Goal: Task Accomplishment & Management: Complete application form

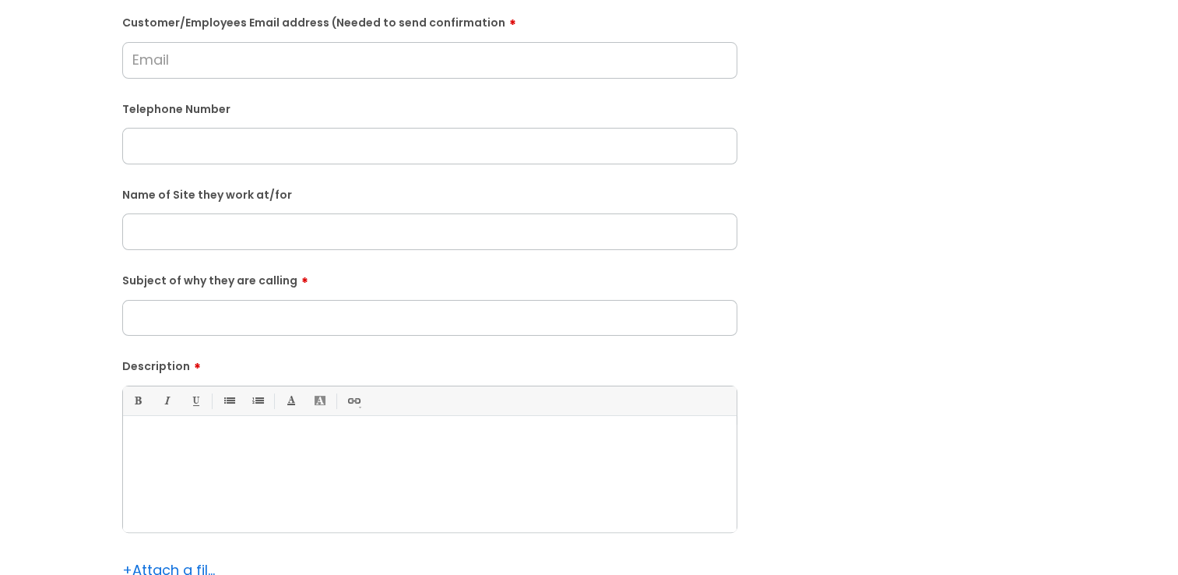
scroll to position [156, 0]
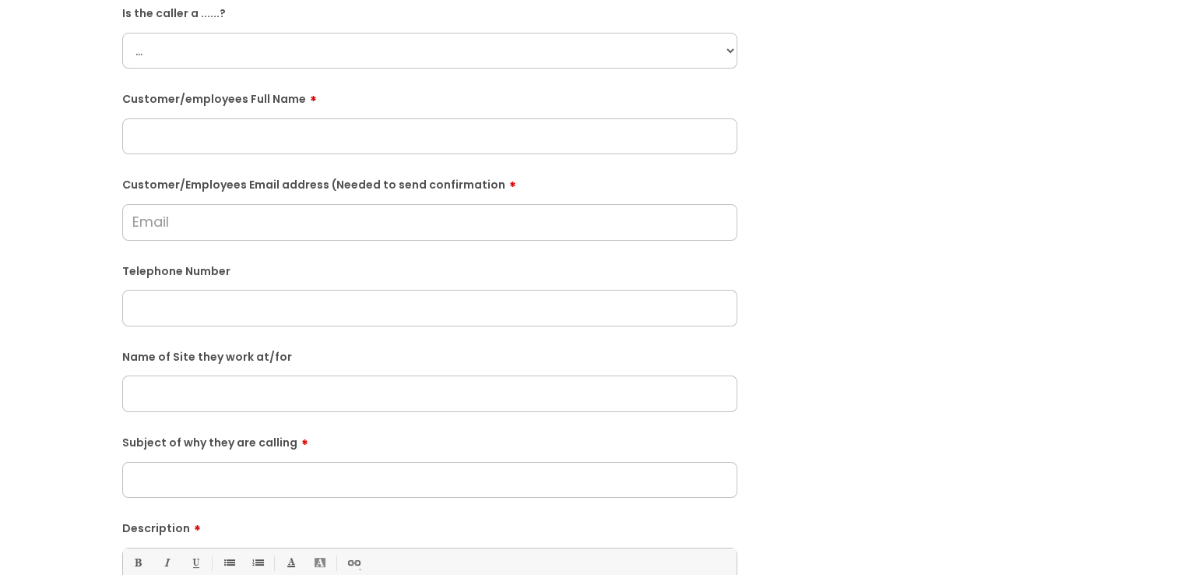
paste input "07518861948"
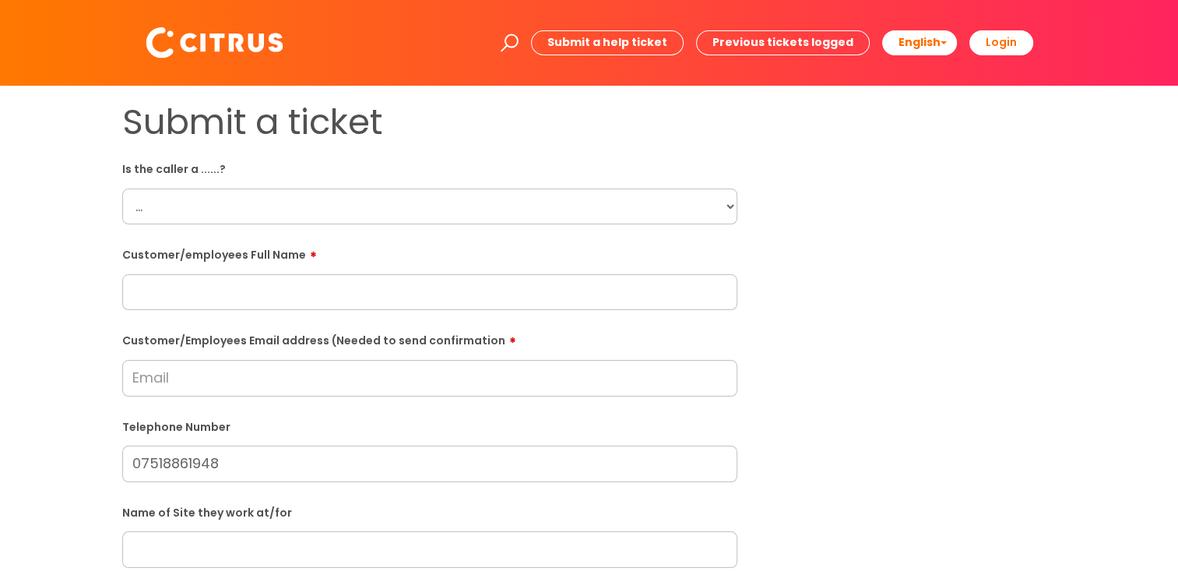
type input "07518861948"
click at [280, 279] on input "text" at bounding box center [429, 292] width 615 height 36
click at [357, 303] on input "text" at bounding box center [429, 292] width 615 height 36
click at [133, 292] on input "Kaminski" at bounding box center [429, 292] width 615 height 36
type input "A Kaminski"
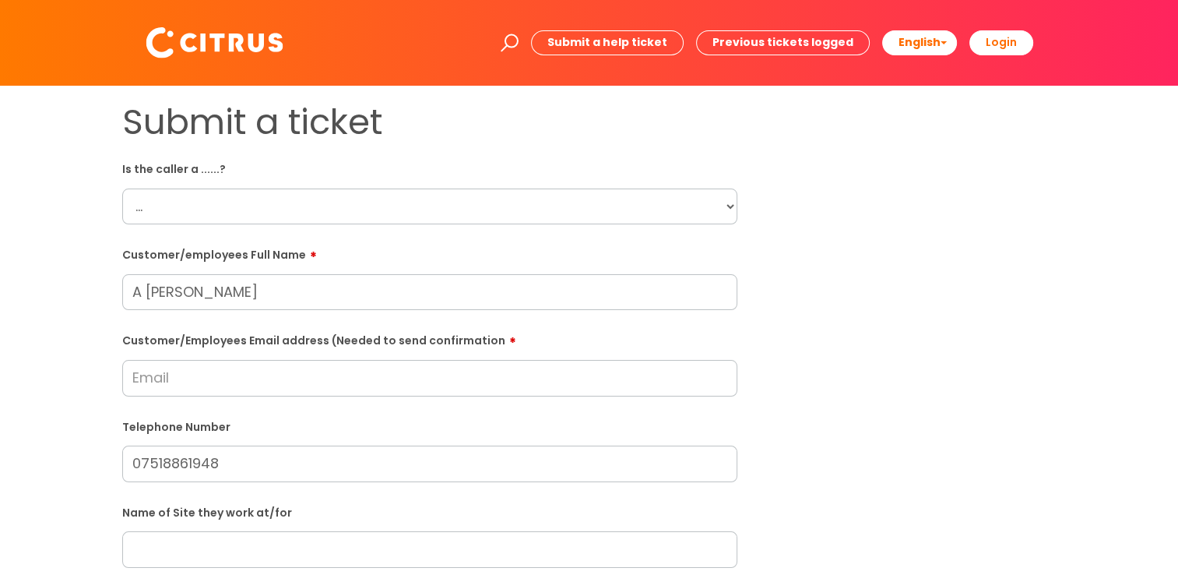
click at [246, 197] on select "... Citrus Customer Citrus Employee Contractor Supplier" at bounding box center [429, 206] width 615 height 36
select select "Citrus Employee"
click at [122, 188] on select "... Citrus Customer Citrus Employee Contractor Supplier" at bounding box center [429, 206] width 615 height 36
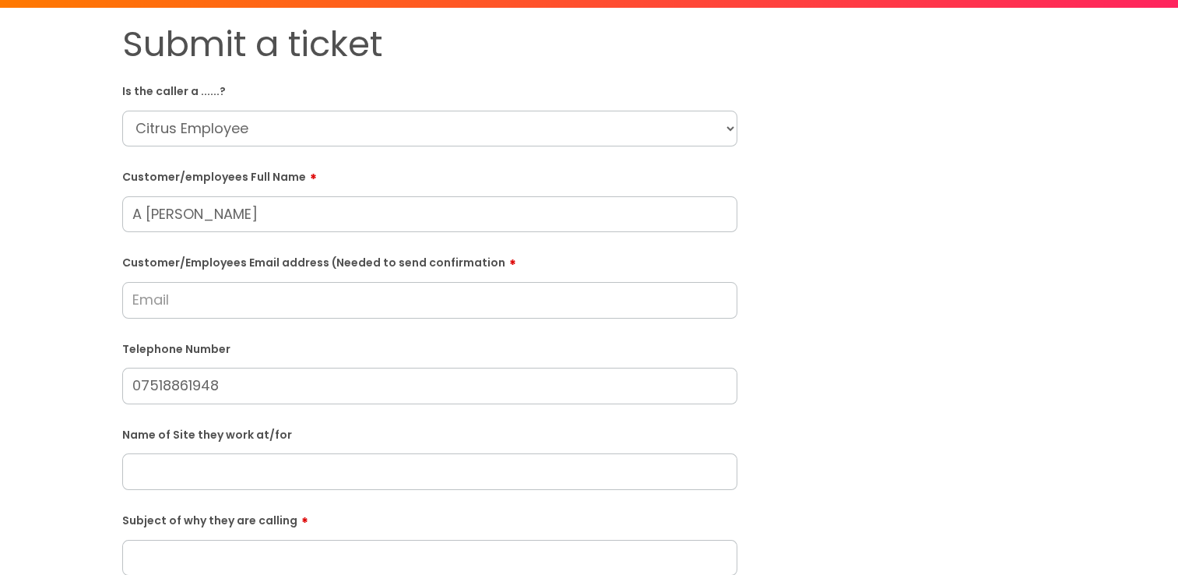
click at [315, 294] on input "Customer/Employees Email address (Needed to send confirmation" at bounding box center [429, 300] width 615 height 36
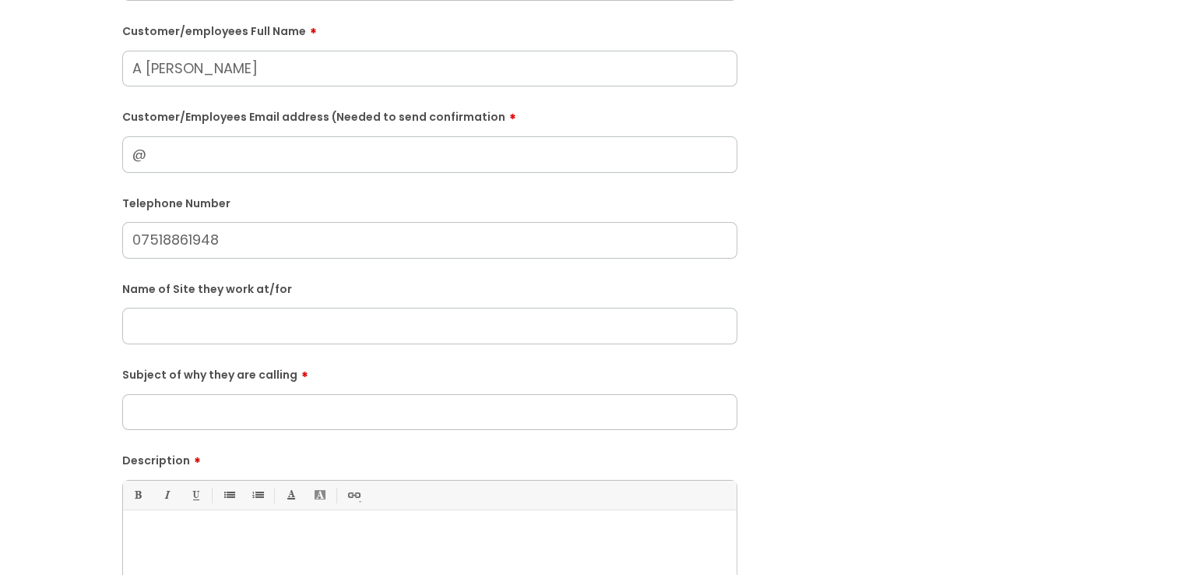
scroll to position [234, 0]
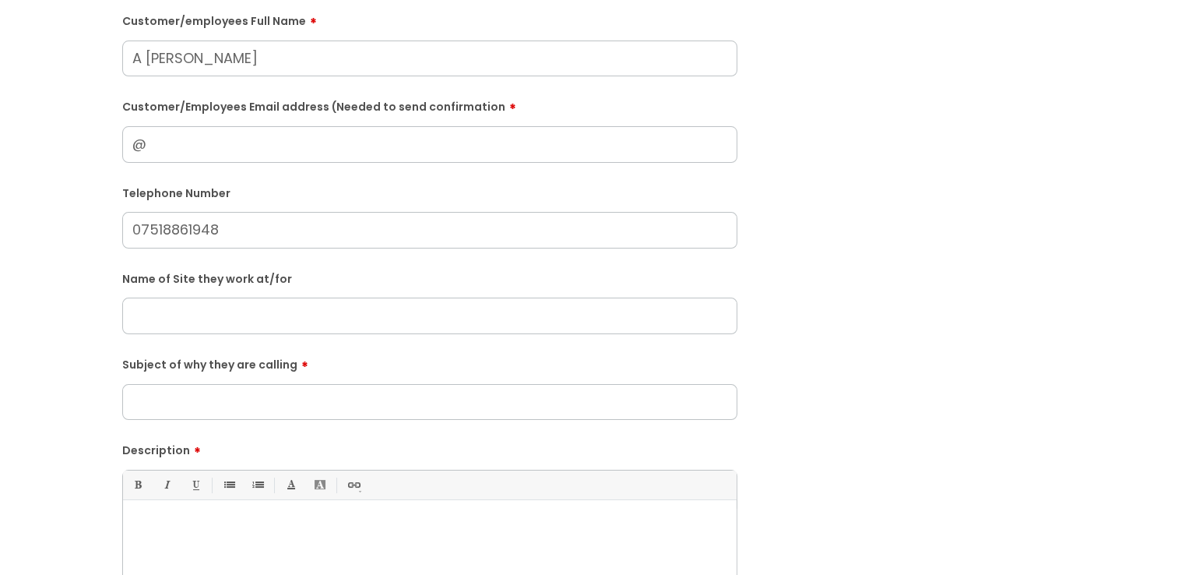
type input "@"
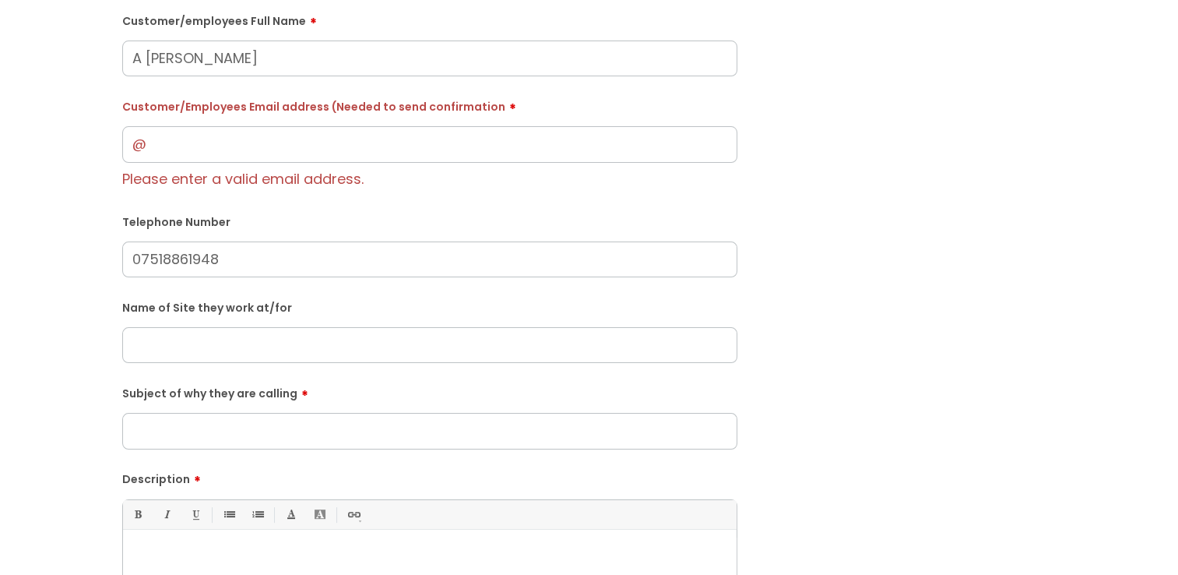
click at [301, 316] on div "Name of Site they work at/for" at bounding box center [429, 328] width 615 height 69
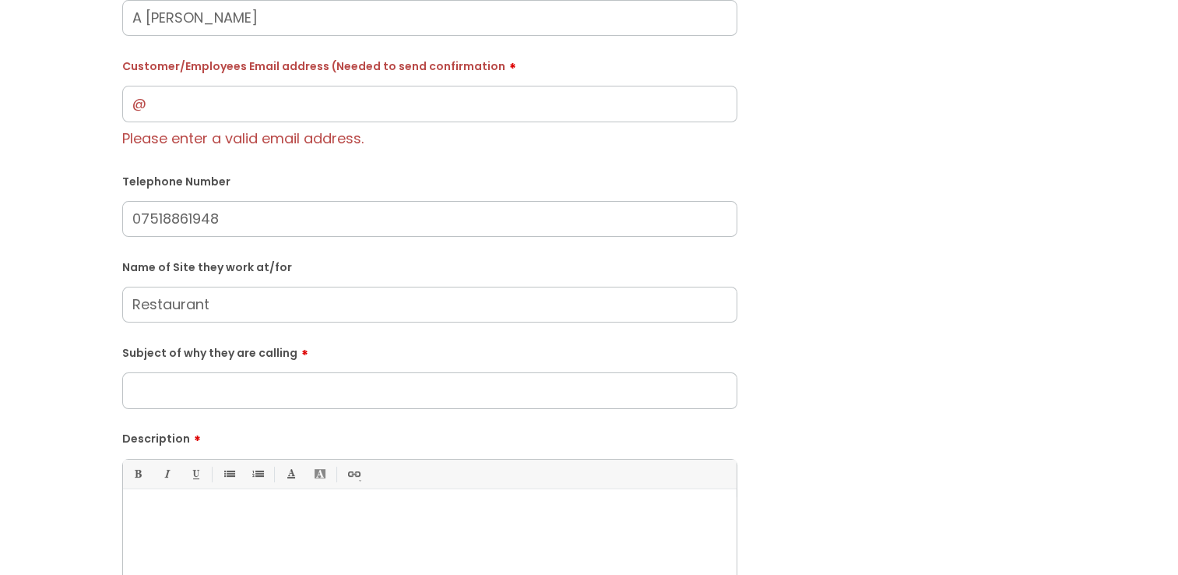
scroll to position [311, 0]
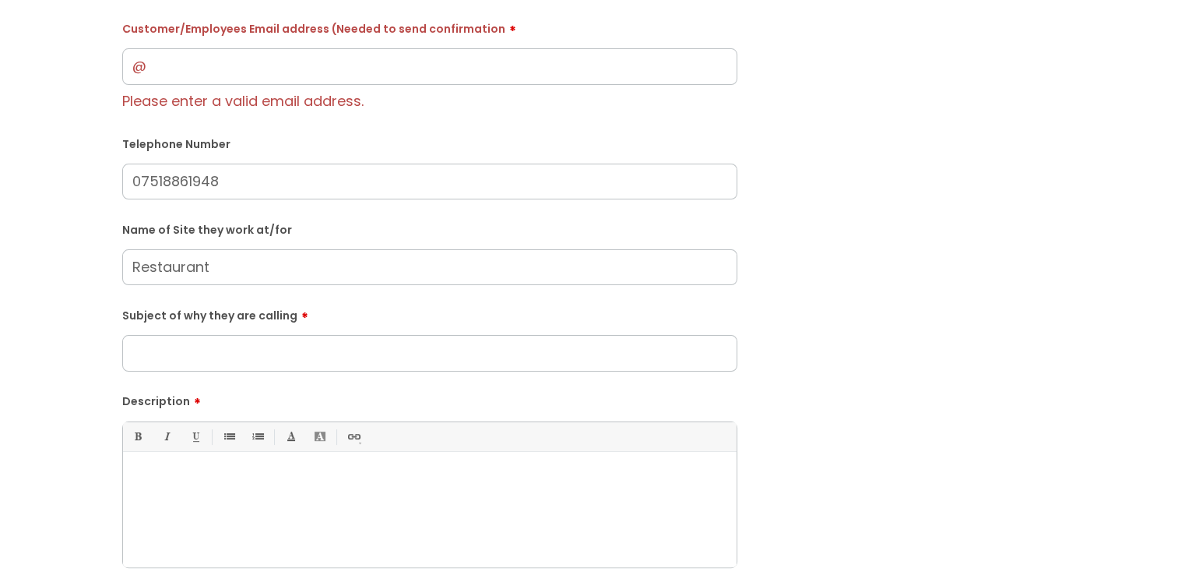
type input "Restaurant"
click at [283, 359] on input "Subject of why they are calling" at bounding box center [429, 353] width 615 height 36
type input "Keys"
click at [223, 505] on div at bounding box center [430, 512] width 614 height 107
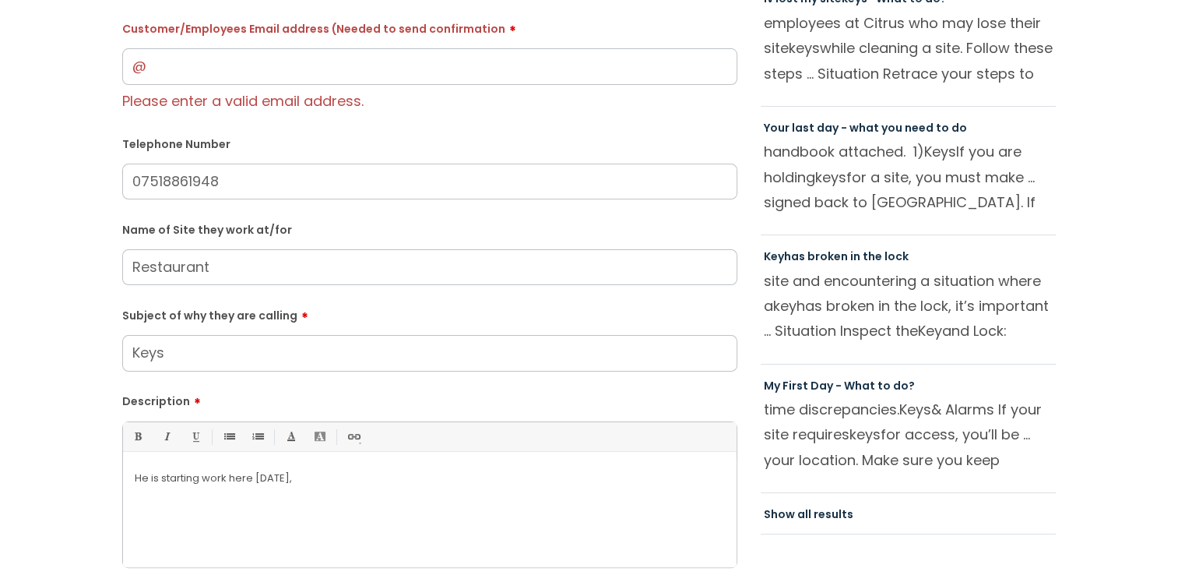
click at [229, 476] on p "He is starting work here on Monday," at bounding box center [430, 478] width 590 height 14
click at [371, 500] on div "He is starting work there on Monday," at bounding box center [430, 512] width 614 height 107
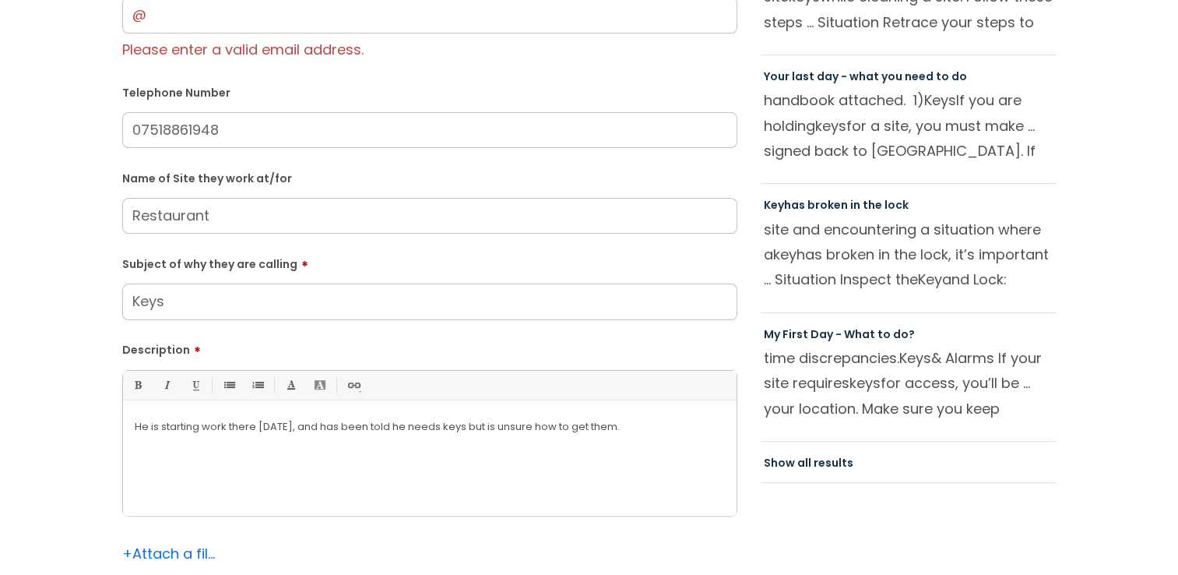
scroll to position [389, 0]
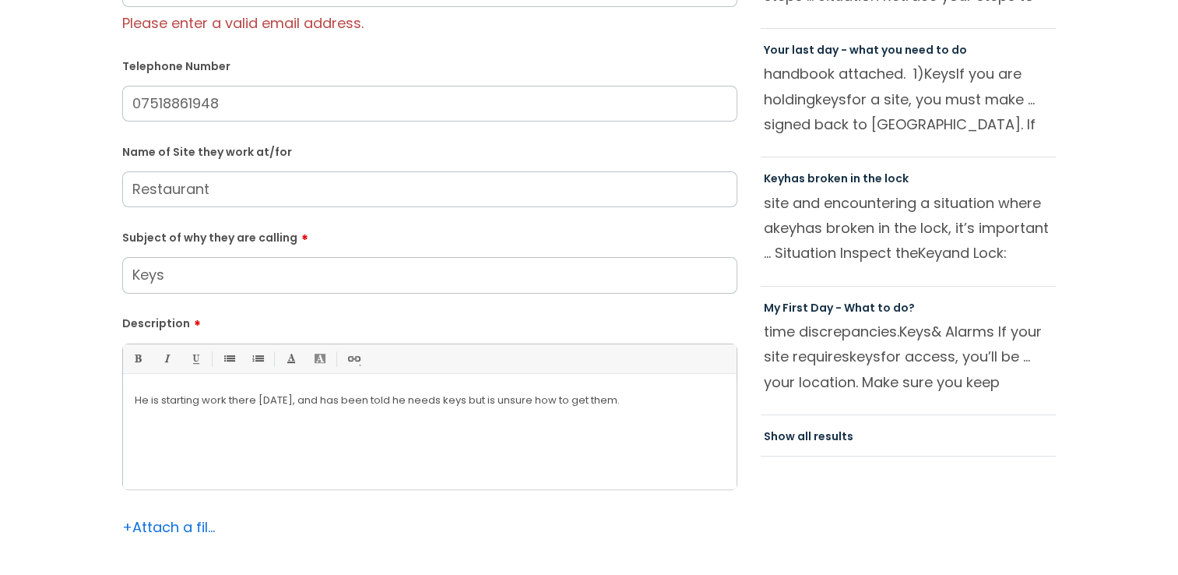
click at [872, 341] on p "time discrepancies. Keys & Alarms If your site requires keys for access, you’ll…" at bounding box center [909, 356] width 290 height 75
click at [859, 310] on link "My First Day - What to do?" at bounding box center [839, 308] width 151 height 16
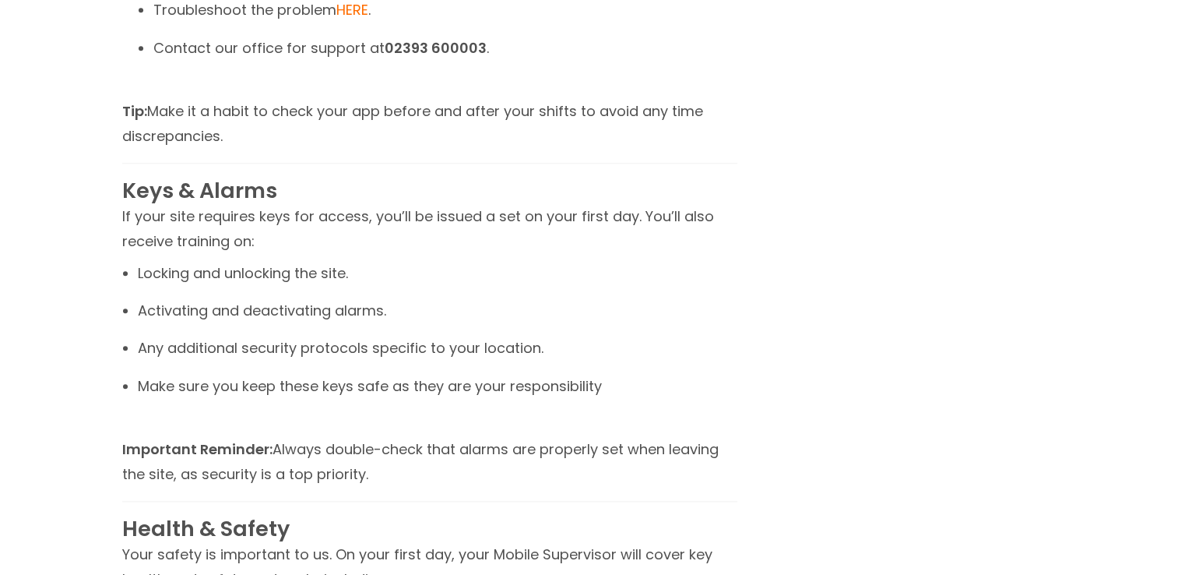
scroll to position [1635, 0]
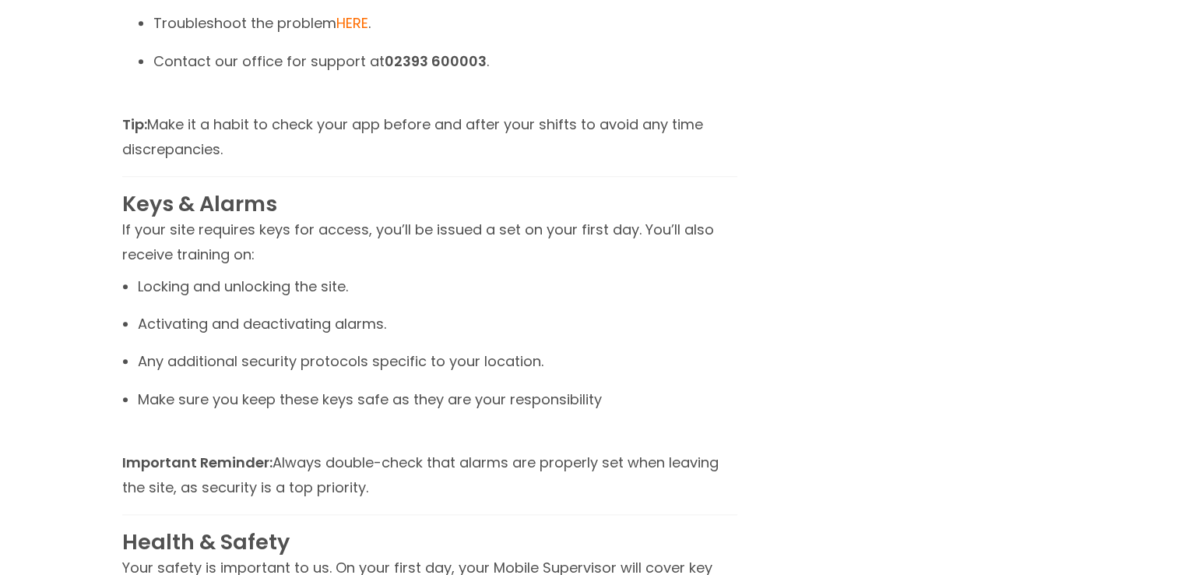
scroll to position [1324, 0]
